Goal: Communication & Community: Answer question/provide support

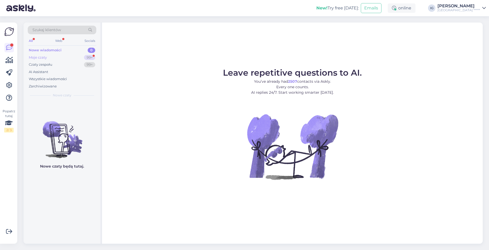
click at [42, 56] on div "Moje czaty" at bounding box center [38, 57] width 18 height 5
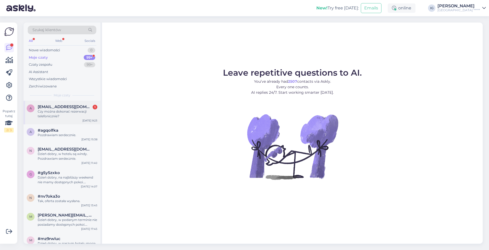
click at [55, 110] on div "Czy można dokonać rezerwacji telefonicznie?" at bounding box center [68, 113] width 60 height 9
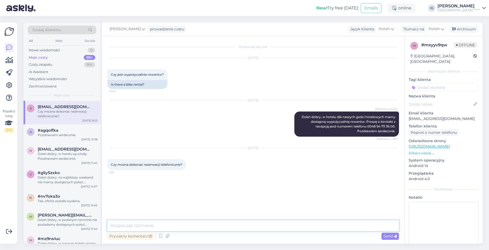
click at [119, 226] on textarea at bounding box center [253, 225] width 292 height 11
type textarea "Dzień dobry, tak można dokonać rezerwacji telefonicznie. Pozdrawiam serdecznie."
click at [387, 238] on span "Send" at bounding box center [390, 236] width 13 height 5
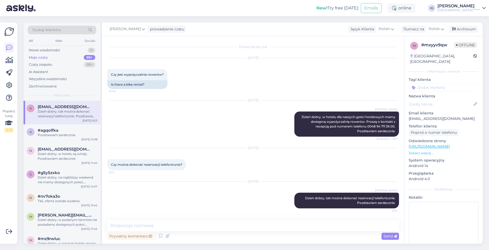
click at [156, 128] on div "Aug 11 2025 Izabela Gutkowska Dzień dobry, w hotelu dla naszych gości hotelowyc…" at bounding box center [253, 119] width 292 height 48
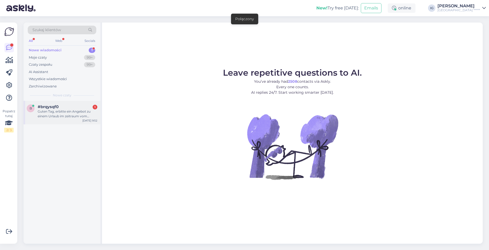
click at [57, 120] on div "b #brqysqf0 1 Guten Tag, erbitte ein Angebot zu einem Urlaub im zeitraum vom [D…" at bounding box center [62, 113] width 77 height 24
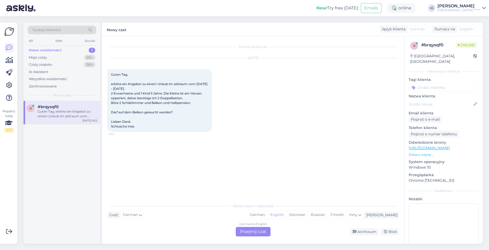
click at [443, 27] on div "Tłumacz na" at bounding box center [443, 28] width 23 height 5
click at [246, 234] on div "German to English Przejmij czat" at bounding box center [253, 231] width 35 height 9
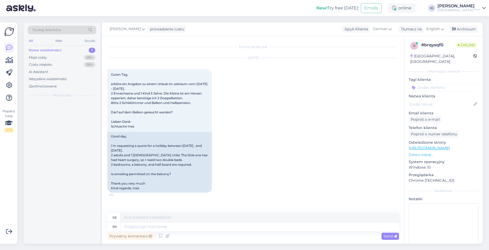
click at [247, 233] on div "Prywatny komentarz Send" at bounding box center [253, 236] width 292 height 10
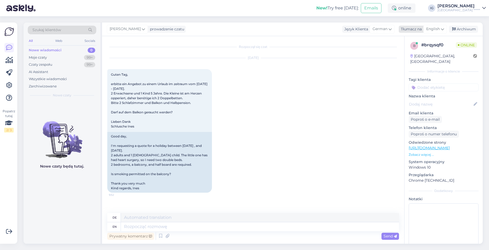
click at [436, 29] on span "English" at bounding box center [433, 29] width 14 height 6
type input "po"
click at [415, 52] on link "Polish" at bounding box center [423, 52] width 58 height 8
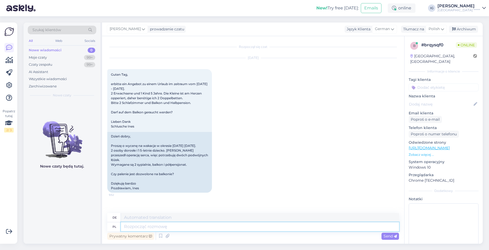
click at [131, 228] on textarea at bounding box center [260, 226] width 278 height 9
type textarea "Proszę"
type textarea "Bitte"
type textarea "Proszę o"
type textarea "Ich bitte um"
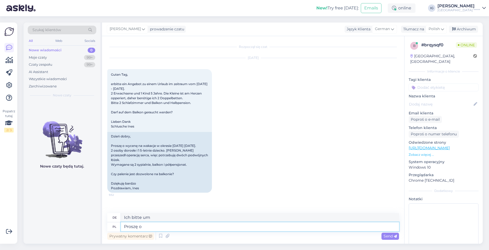
type textarea "Proszę"
type textarea "Bitte"
type textarea "P"
type textarea "Dzień"
type textarea "Tag"
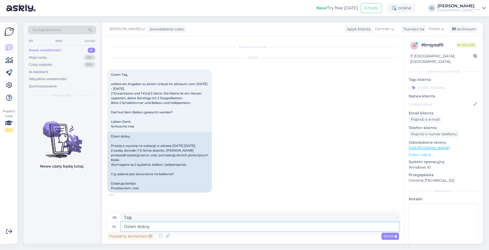
type textarea "Dzień dobry,"
type textarea "Guten Morgen,"
type textarea "Dzień dobry, proszę"
type textarea "Guten Morgen, bitte"
type textarea "Dzień dobry, proszę o podanie"
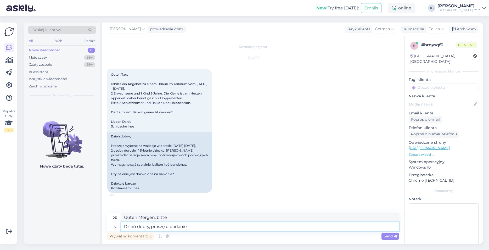
type textarea "Guten Morgen, bitte geben Sie"
type textarea "Dzień dobry, proszę o podanie adresu"
type textarea "Guten Morgen, bitte geben Sie mir Ihre Adresse"
type textarea "Dzień dobry, proszę o podanie adresu e-mail"
type textarea "Guten Morgen, bitte geben Sie Ihre E-Mail-Adresse an"
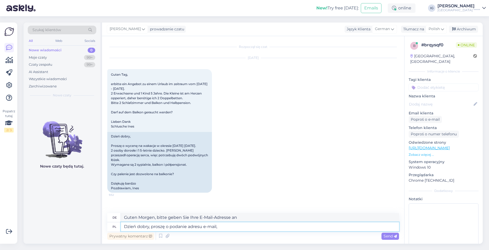
type textarea "Dzień dobry, proszę o podanie adresu e-mail,"
type textarea "Guten Morgen, bitte geben Sie Ihre E-Mail-Adresse an,"
type textarea "Dzień dobry, proszę o podanie adresu e-mail, prześlę"
type textarea "Guten Morgen, bitte geben Sie mir Ihre E-Mail-Adresse, ich werde es Ihnen schic…"
type textarea "Dzień dobry, proszę o podanie adresu e-mail, prześlę Państwu ofertę."
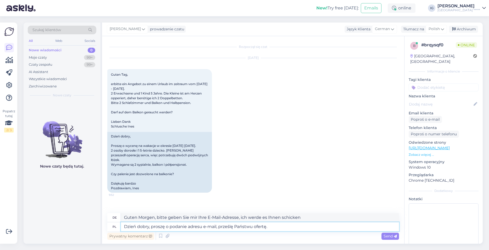
type textarea "Guten Morgen, bitte geben Sie Ihre E-Mail-Adresse an und ich sende Ihnen ein An…"
type textarea "Dzień dobry, proszę o podanie adresu e-mail, prześlę Państwu ofertę. W hotelu"
type textarea "Guten Morgen, bitte geben Sie Ihre E-Mail-Adresse an und ich sende Ihnen ein An…"
type textarea "Dzień dobry, proszę o podanie adresu e-mail, prześlę Państwu ofertę. W hotelu j…"
type textarea "Guten Morgen, bitte geben Sie Ihre E-Mail-Adresse an und ich sende Ihnen ein An…"
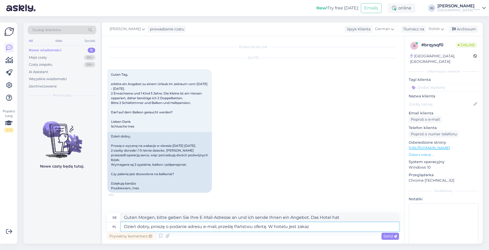
type textarea "Dzień dobry, proszę o podanie adresu e-mail, prześlę Państwu ofertę. W hotelu j…"
type textarea "Guten Morgen, bitte geben Sie Ihre E-Mail-Adresse an und ich sende Ihnen ein An…"
type textarea "Dzień dobry, proszę o podanie adresu e-mail, prześlę Państwu ofertę. W hotelu j…"
type textarea "Guten Morgen, bitte geben Sie Ihre E-Mail-Adresse an und ich sende Ihnen ein An…"
type textarea "Dzień dobry, proszę o podanie adresu e-mail, prześlę Państwu ofertę. W hotelu j…"
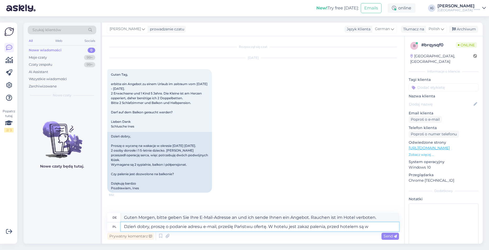
type textarea "Guten Morgen, bitte geben Sie Ihre E-Mail-Adresse an und ich sende Ihnen ein An…"
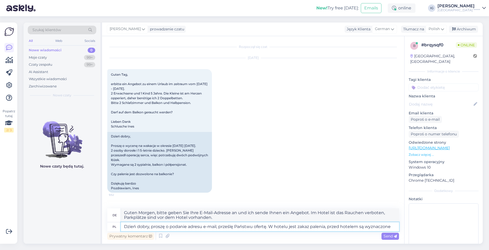
type textarea "Dzień dobry, proszę o podanie adresu e-mail, prześlę Państwu ofertę. W hotelu j…"
type textarea "Guten Morgen, bitte geben Sie Ihre E-Mail-Adresse an und ich sende Ihnen ein An…"
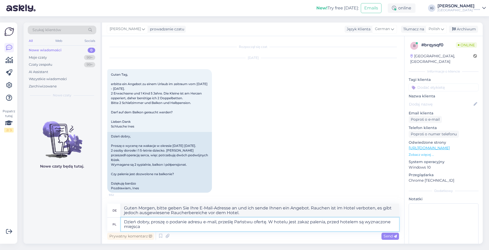
type textarea "Dzień dobry, proszę o podanie adresu e-mail, prześlę Państwu ofertę. W hotelu j…"
type textarea "Guten Morgen, bitte geben Sie Ihre E-Mail-Adresse an und ich sende Ihnen ein An…"
type textarea "Dzień dobry, proszę o podanie adresu e-mail, prześlę Państwu ofertę. W hotelu j…"
type textarea "Guten Morgen, bitte geben Sie Ihre E-Mail-Adresse an und ich sende Ihnen ein An…"
type textarea "Dzień dobry, proszę o podanie adresu e-mail, prześlę Państwu ofertę. W hotelu j…"
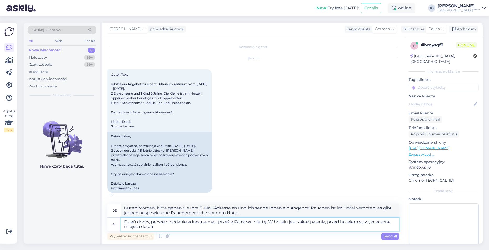
type textarea "Guten Morgen, bitte geben Sie Ihre E-Mail-Adresse an und ich sende Ihnen ein An…"
type textarea "Dzień dobry, proszę o podanie adresu e-mail, prześlę Państwu ofertę. W hotelu j…"
type textarea "Guten Morgen, bitte geben Sie Ihre E-Mail-Adresse an und ich sende Ihnen ein An…"
type textarea "Dzień dobry, proszę o podanie adresu e-mail, prześlę Państwu ofertę. W hotelu j…"
type textarea "Guten Morgen, bitte geben Sie Ihre E-Mail-Adresse an und ich sende Ihnen ein An…"
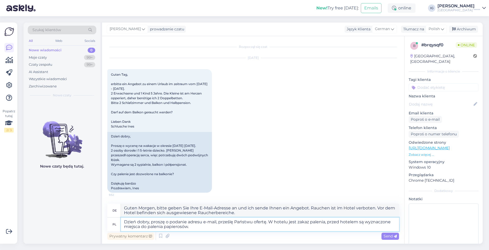
click at [327, 221] on textarea "Dzień dobry, proszę o podanie adresu e-mail, prześlę Państwu ofertę. W hotelu j…" at bounding box center [260, 224] width 278 height 14
type textarea "Dzień dobry, proszę o podanie adresu e-mail, prześlę Państwu ofertę. W hotelu j…"
type textarea "Guten Morgen, bitte geben Sie Ihre E-Mail-Adresse an und ich sende Ihnen ein An…"
type textarea "Dzień dobry, proszę o podanie adresu e-mail, prześlę Państwu ofertę. W hotelu j…"
type textarea "Guten Morgen, bitte geben Sie Ihre E-Mail-Adresse an und ich sende Ihnen ein An…"
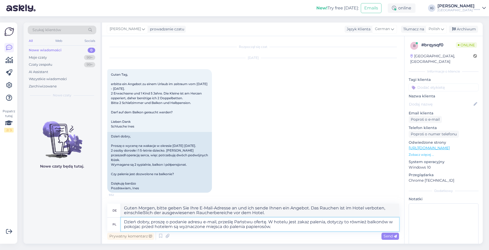
type textarea "Dzień dobry, proszę o podanie adresu e-mail, prześlę Państwu ofertę. W hotelu j…"
type textarea "Guten Morgen, bitte geben Sie Ihre E-Mail-Adresse an, dann sende ich Ihnen ein …"
type textarea "Dzień dobry, proszę o podanie adresu e-mail, prześlę Państwu ofertę. W hotelu j…"
type textarea "Guten Morgen. Bitte geben Sie Ihre E-Mail-Adresse an, dann sende ich Ihnen ein …"
type textarea "Dzień dobry, proszę o podanie adresu e-mail, prześlę Państwu ofertę. W hotelu j…"
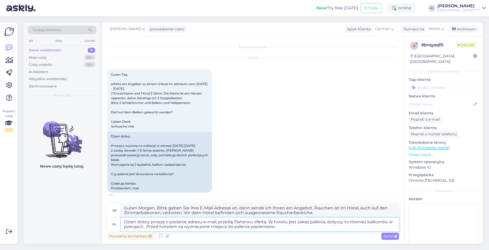
type textarea "Guten Morgen. Bitte geben Sie Ihre E-Mail-Adresse an, dann sende ich Ihnen ein …"
click at [284, 228] on textarea "Dzień dobry, proszę o podanie adresu e-mail, prześlę Państwu ofertę. W hotelu j…" at bounding box center [260, 224] width 278 height 14
type textarea "Dzień dobry, proszę o podanie adresu e-mail, prześlę Państwu ofertę. W hotelu j…"
type textarea "Guten Morgen. Bitte geben Sie Ihre E-Mail-Adresse an, dann sende ich Ihnen ein …"
type textarea "Dzień dobry, proszę o podanie adresu e-mail, prześlę Państwu ofertę. W hotelu j…"
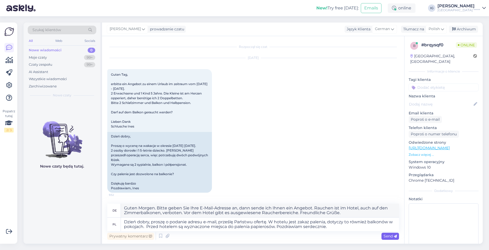
click at [391, 236] on span "Send" at bounding box center [390, 236] width 13 height 5
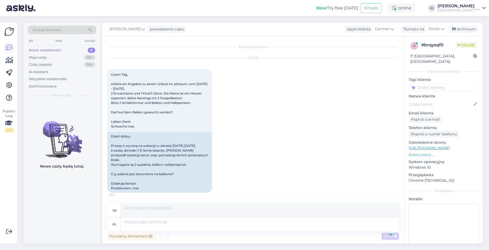
scroll to position [54, 0]
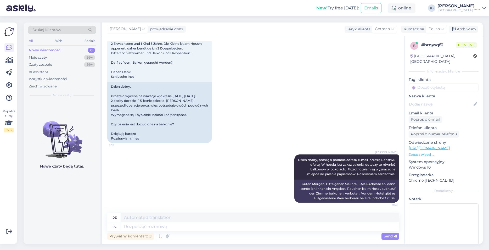
click at [135, 196] on div "[PERSON_NAME] Dzień dobry, proszę o podanie adresu e-mail, prześlę Państwu ofer…" at bounding box center [253, 179] width 292 height 60
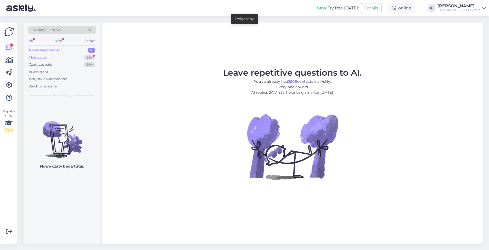
click at [46, 57] on div "Moje czaty" at bounding box center [38, 57] width 18 height 5
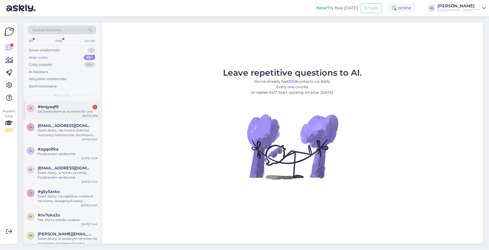
click at [58, 106] on span "#brqysqf0" at bounding box center [48, 106] width 21 height 5
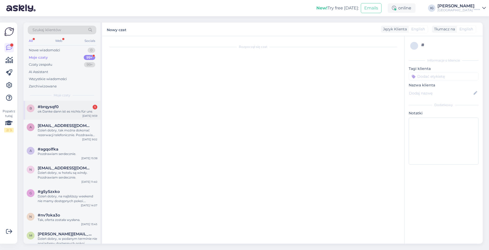
scroll to position [86, 0]
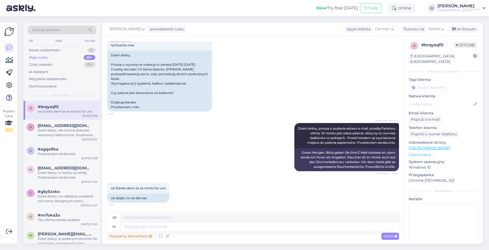
click at [161, 149] on div "Izabela Gutkowska Dzień dobry, proszę o podanie adresu e-mail, prześlę Państwu …" at bounding box center [253, 147] width 292 height 60
